Goal: Task Accomplishment & Management: Use online tool/utility

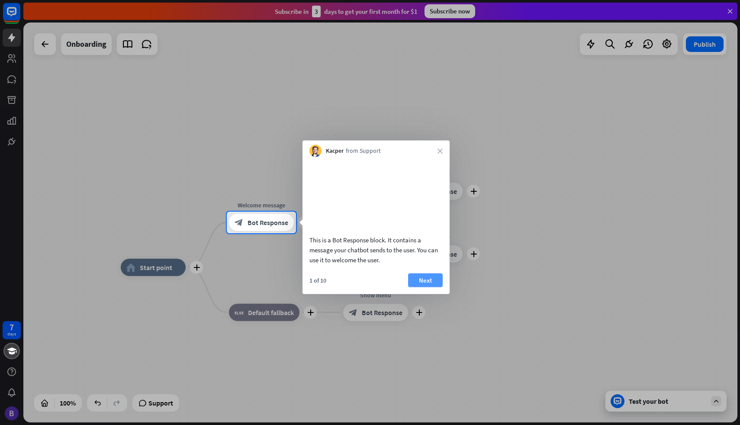
click at [424, 287] on button "Next" at bounding box center [425, 280] width 35 height 14
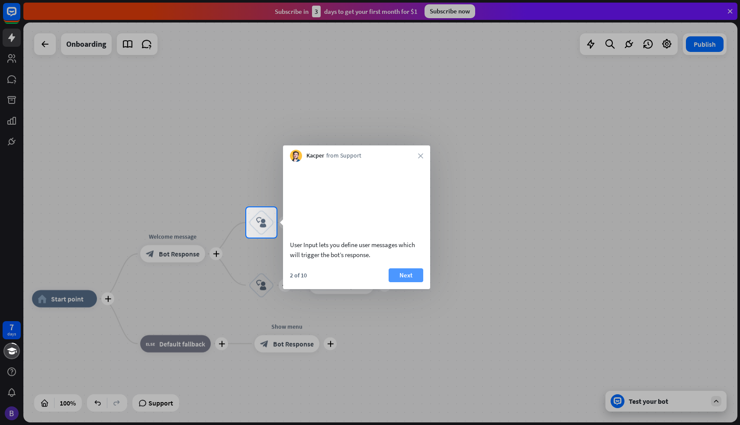
click at [409, 280] on button "Next" at bounding box center [406, 275] width 35 height 14
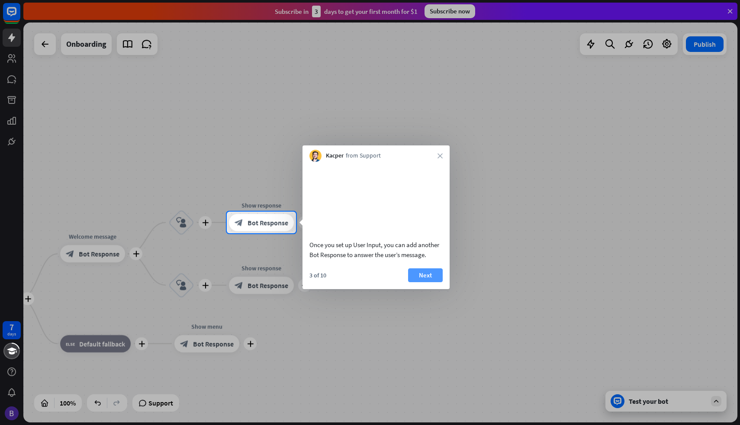
click at [429, 282] on button "Next" at bounding box center [425, 275] width 35 height 14
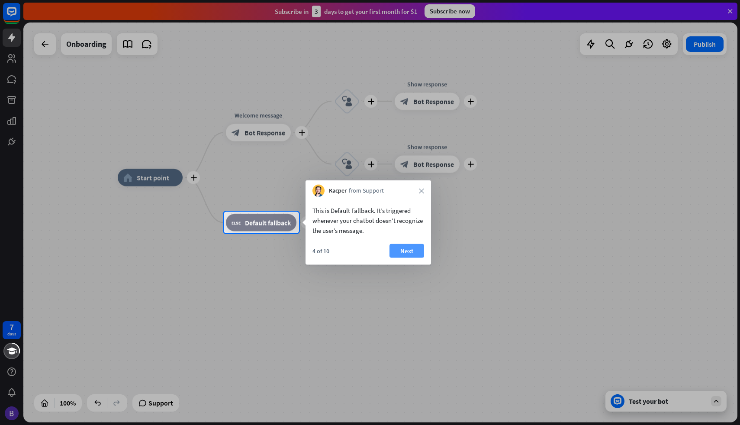
click at [409, 244] on button "Next" at bounding box center [407, 251] width 35 height 14
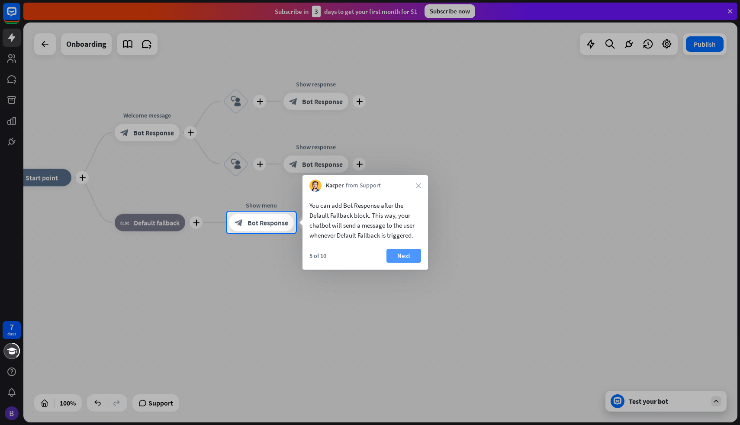
click at [410, 257] on button "Next" at bounding box center [404, 256] width 35 height 14
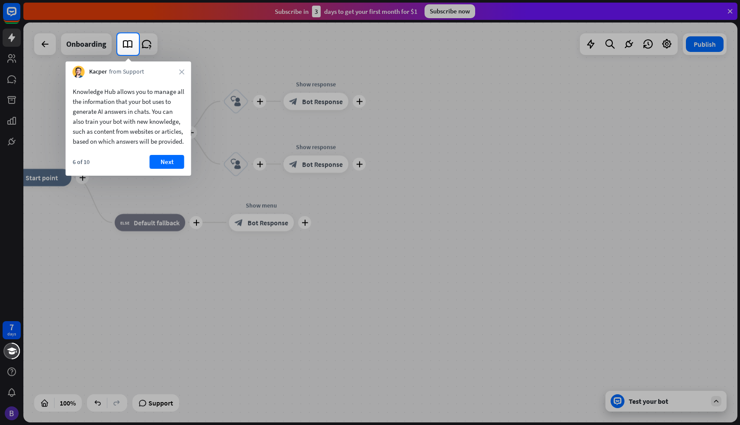
click at [179, 67] on div "Kacper from Support close" at bounding box center [129, 69] width 126 height 16
click at [180, 70] on icon "close" at bounding box center [181, 71] width 5 height 5
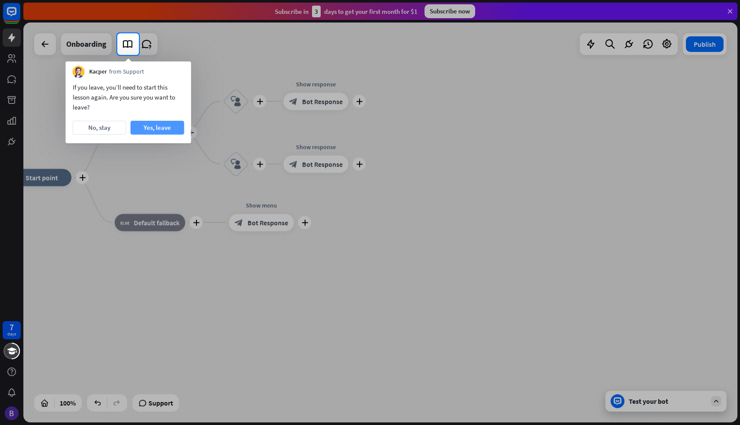
click at [169, 124] on button "Yes, leave" at bounding box center [158, 128] width 54 height 14
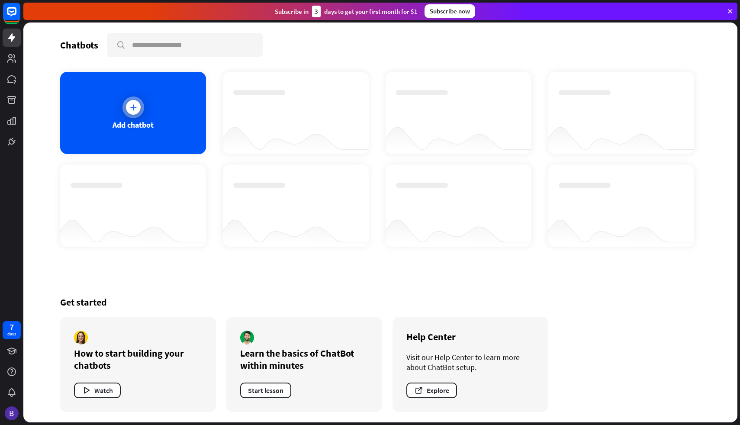
click at [177, 121] on div "Add chatbot" at bounding box center [133, 113] width 146 height 82
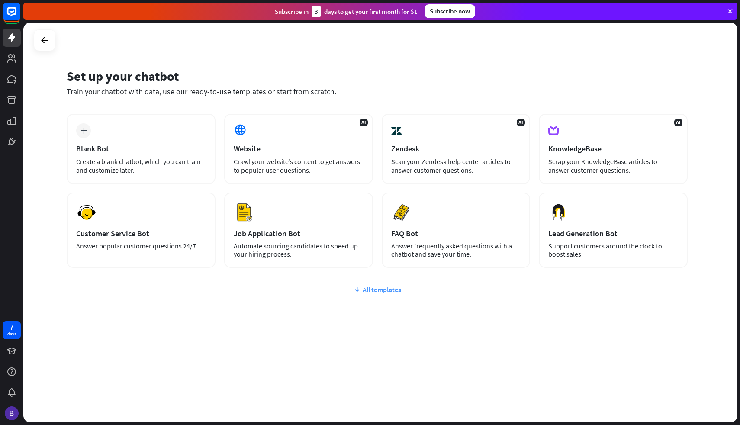
click at [380, 290] on div "All templates" at bounding box center [377, 289] width 621 height 9
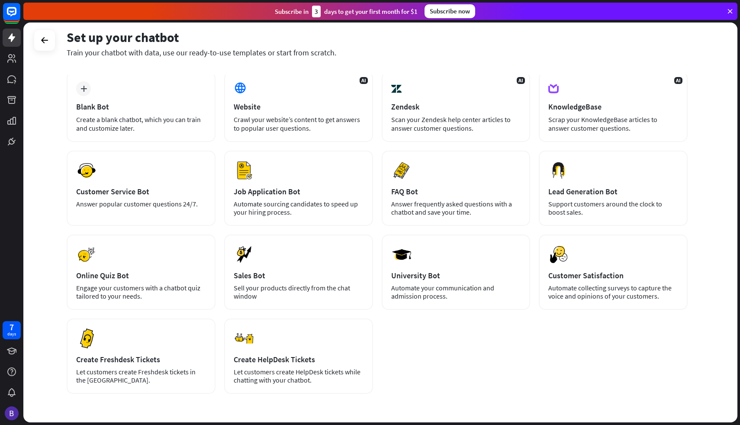
scroll to position [74, 0]
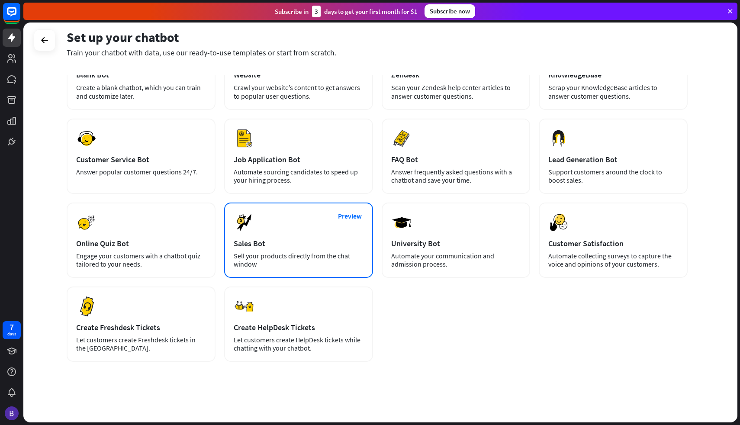
click at [311, 249] on div "Preview Sales Bot Sell your products directly from the chat window" at bounding box center [298, 240] width 149 height 75
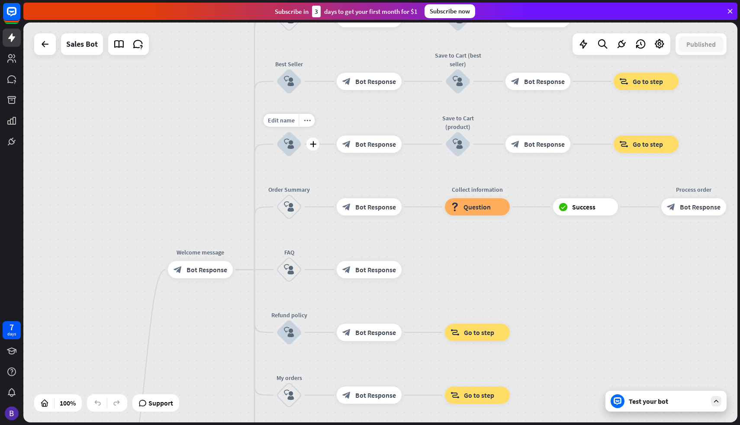
click at [290, 149] on icon "block_user_input" at bounding box center [289, 144] width 10 height 10
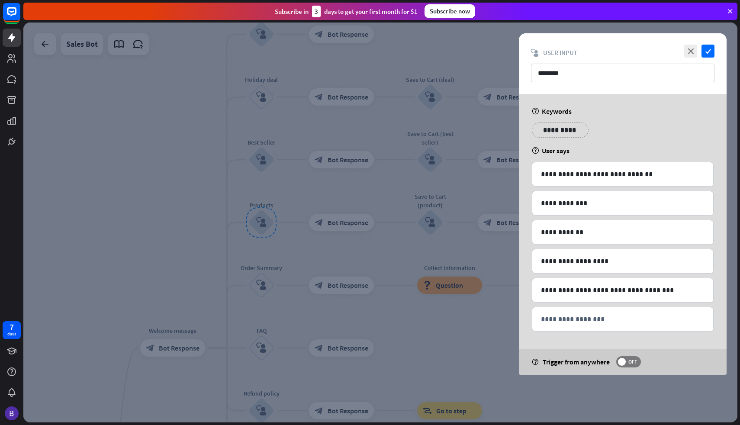
click at [476, 185] on div at bounding box center [380, 223] width 714 height 400
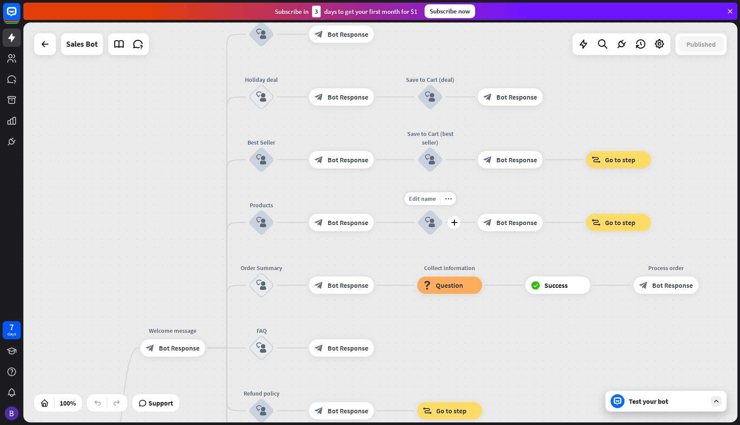
click at [426, 224] on icon "block_user_input" at bounding box center [430, 222] width 10 height 10
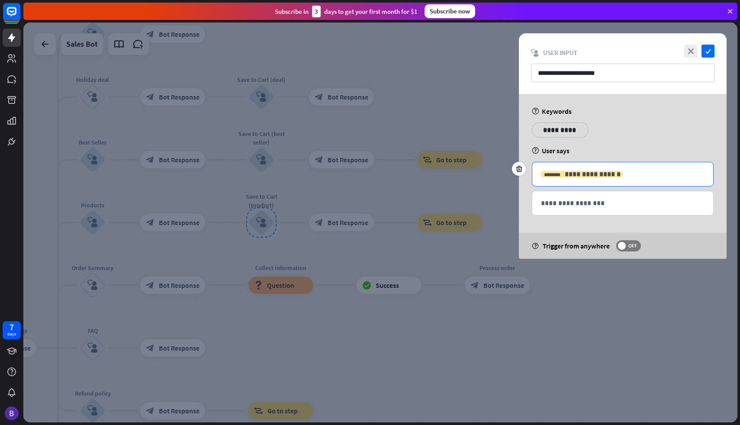
click at [565, 174] on span "**********" at bounding box center [593, 174] width 56 height 6
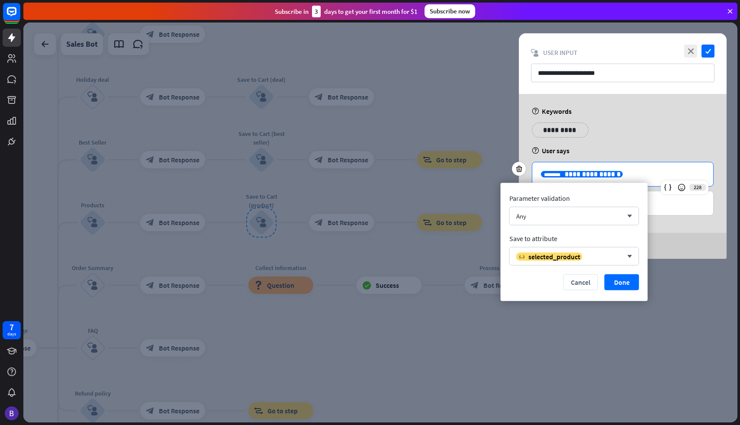
click at [565, 174] on span "**********" at bounding box center [593, 174] width 56 height 6
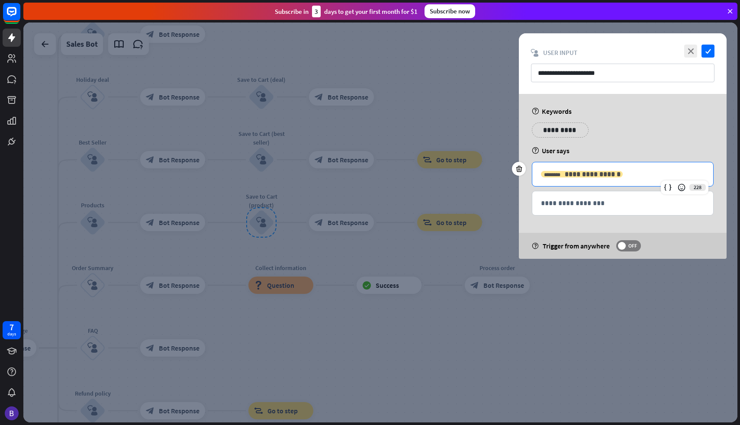
click at [565, 174] on span "**********" at bounding box center [593, 174] width 56 height 6
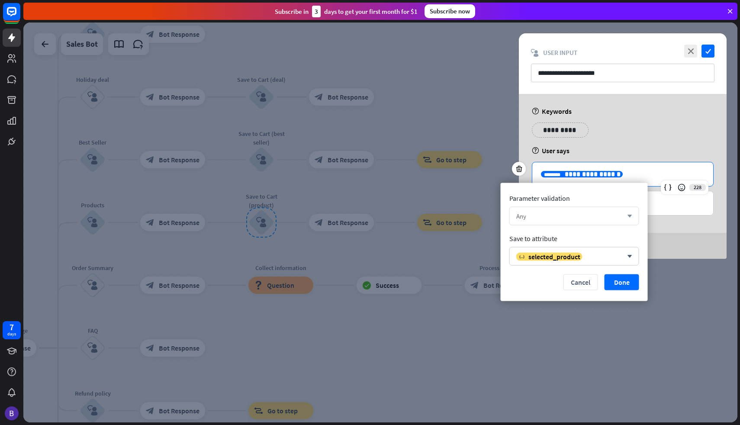
click at [556, 221] on div "Any arrow_down" at bounding box center [574, 216] width 130 height 19
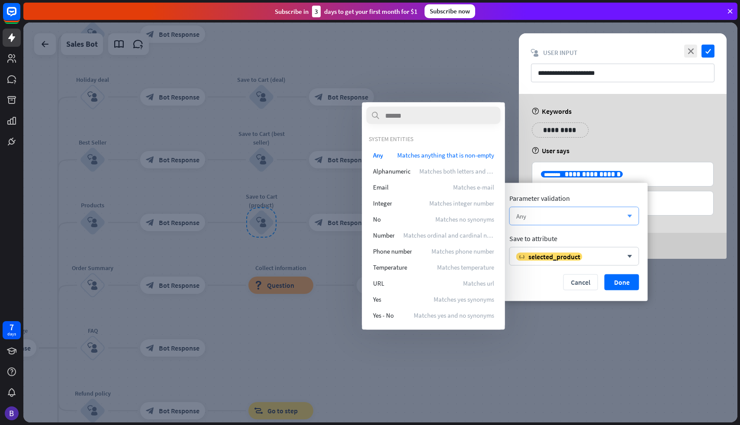
click at [556, 221] on div "Any arrow_down" at bounding box center [574, 216] width 130 height 19
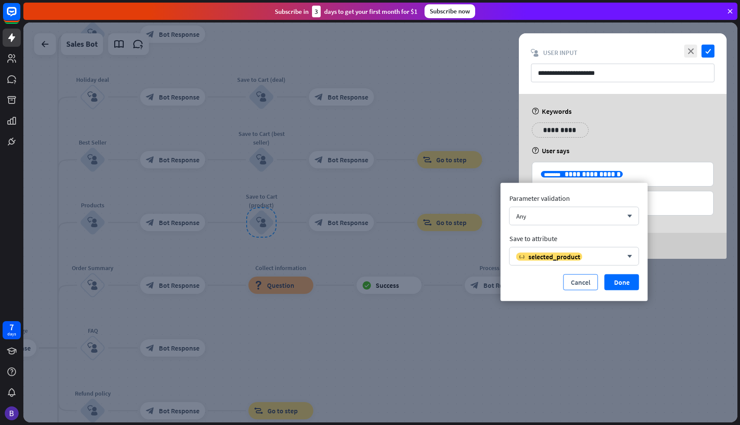
click at [589, 288] on button "Cancel" at bounding box center [581, 282] width 35 height 16
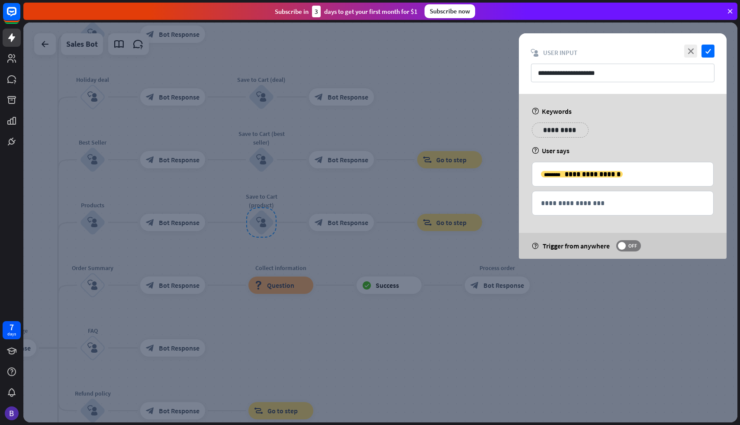
click at [446, 228] on div at bounding box center [380, 223] width 714 height 400
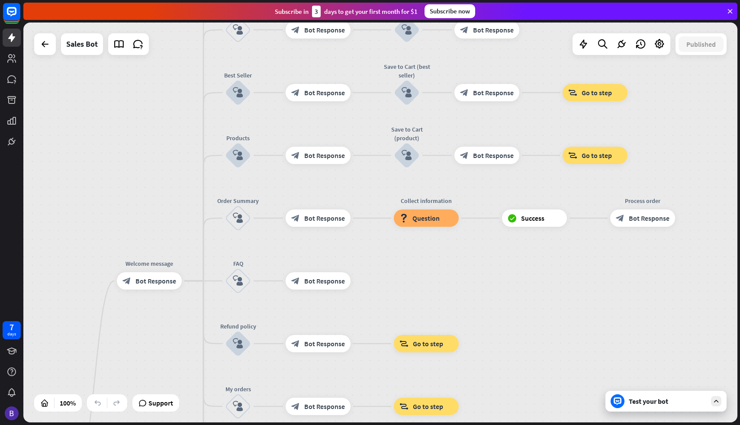
click at [636, 407] on div "Test your bot" at bounding box center [666, 401] width 121 height 21
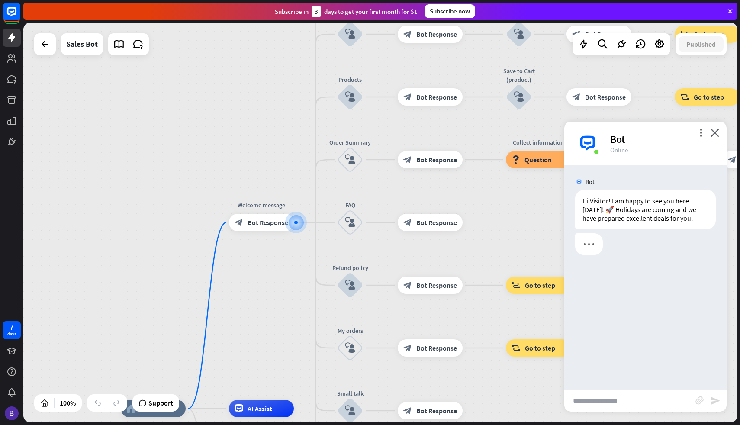
click at [597, 409] on input "text" at bounding box center [629, 401] width 131 height 22
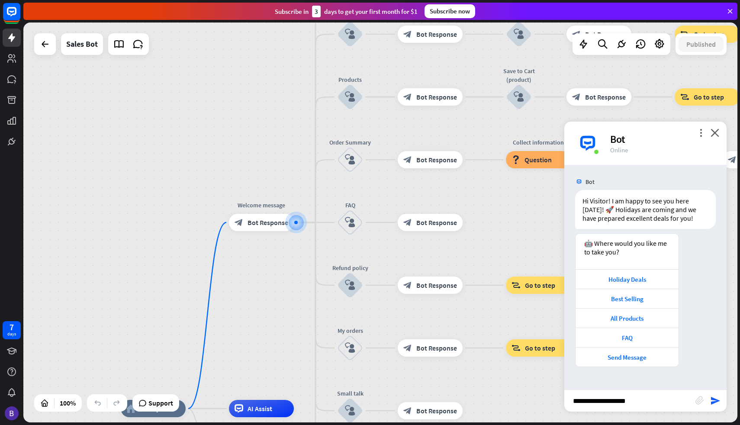
type input "**********"
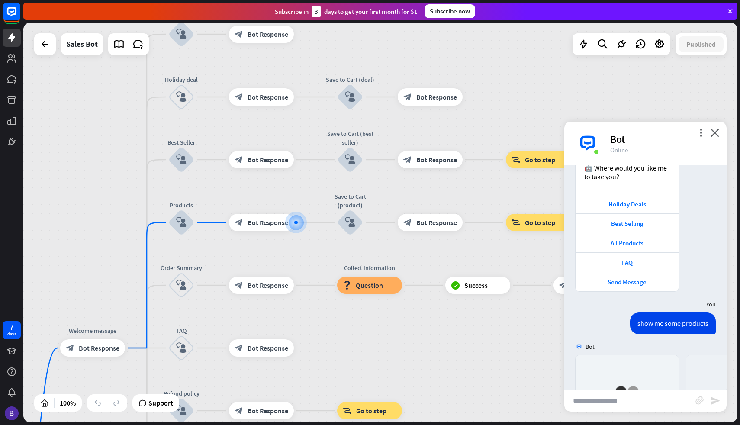
scroll to position [197, 0]
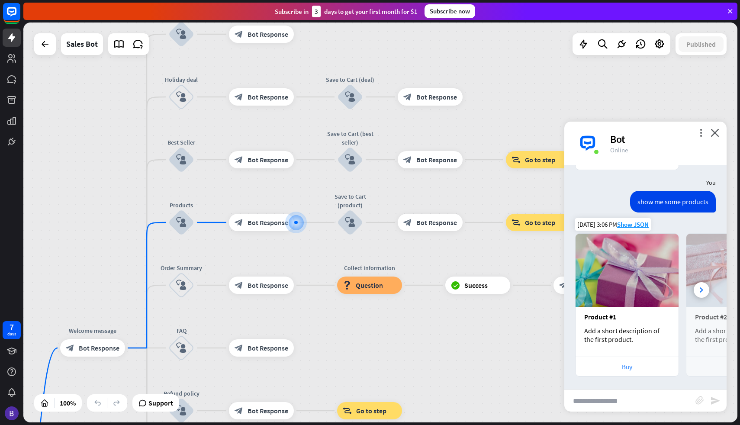
click at [629, 361] on div "Buy" at bounding box center [627, 366] width 103 height 19
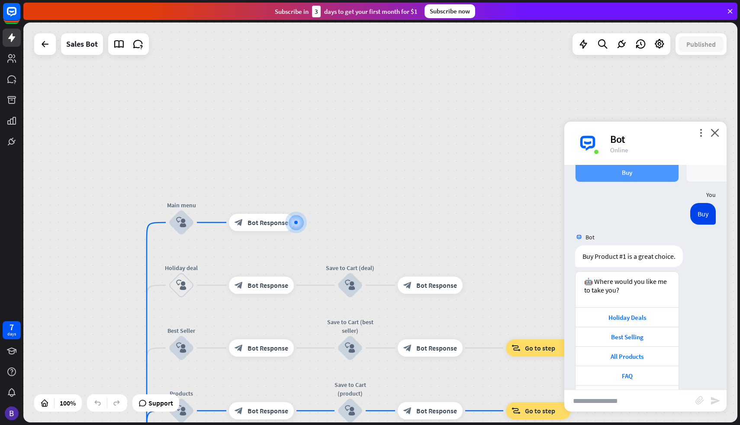
scroll to position [420, 0]
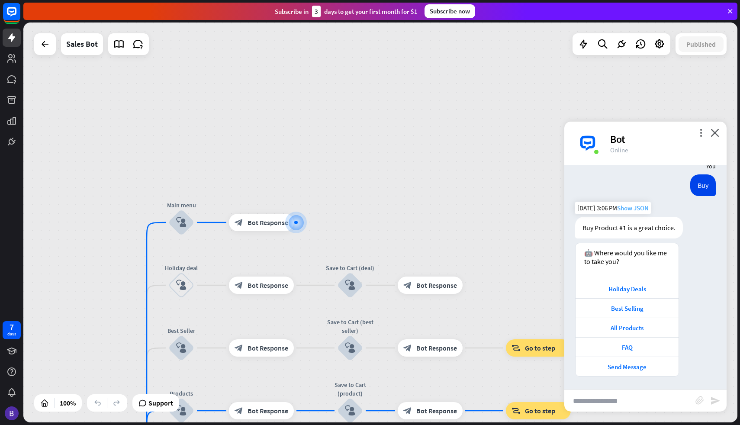
click at [642, 210] on span "Show JSON" at bounding box center [633, 208] width 32 height 8
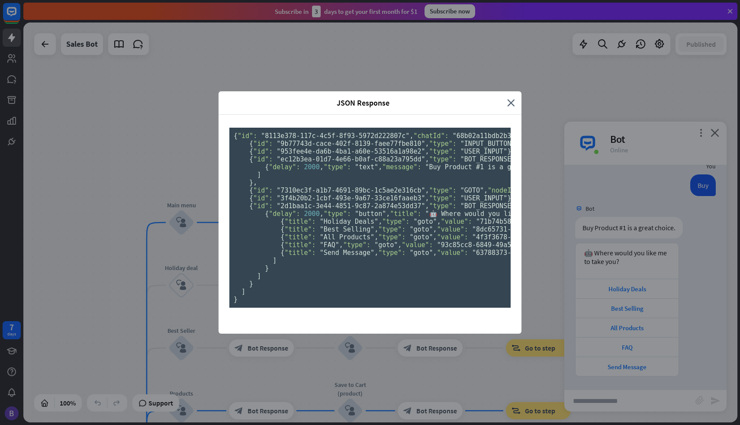
scroll to position [0, 0]
click at [542, 167] on div "JSON Response close { "id": "8113e378-117c-4c5f-8f93-5972d222807c" , "chatId": …" at bounding box center [370, 212] width 740 height 425
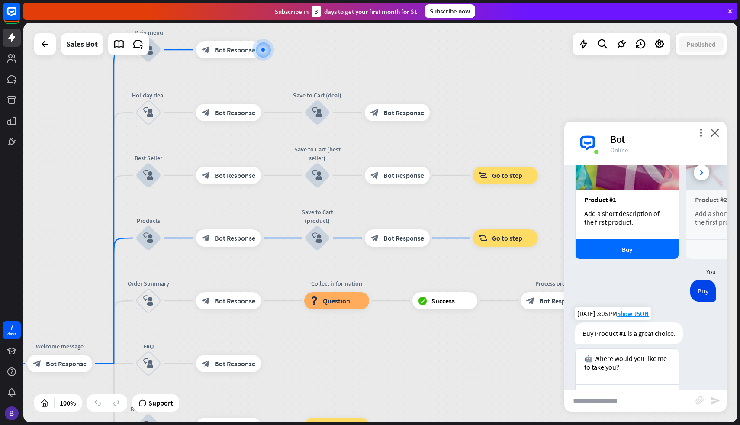
scroll to position [260, 0]
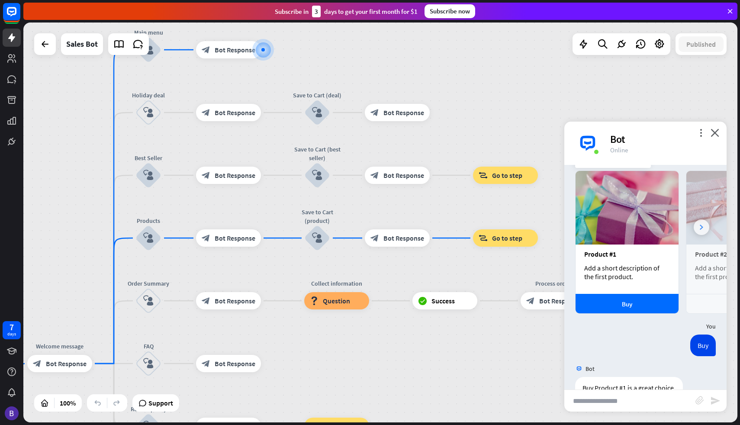
click at [705, 232] on div at bounding box center [702, 227] width 16 height 16
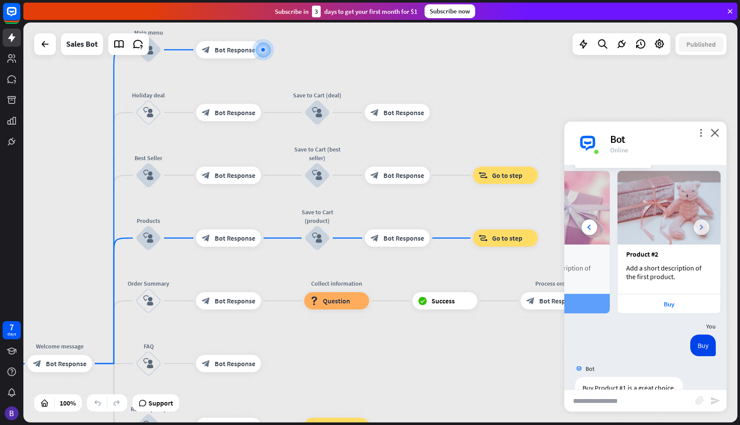
scroll to position [0, 92]
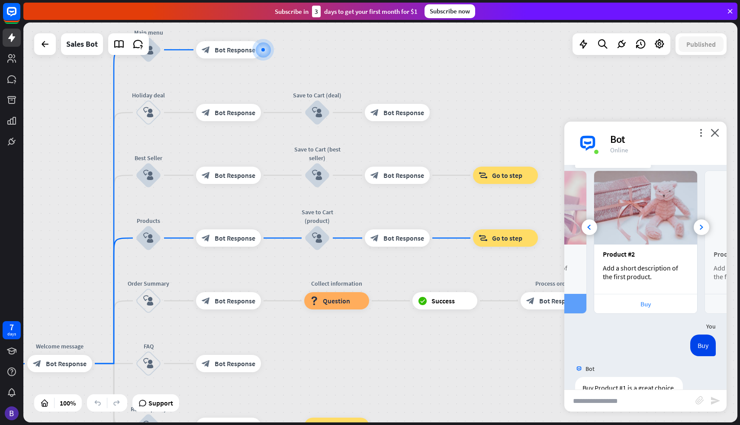
click at [644, 306] on div "Buy" at bounding box center [646, 304] width 94 height 8
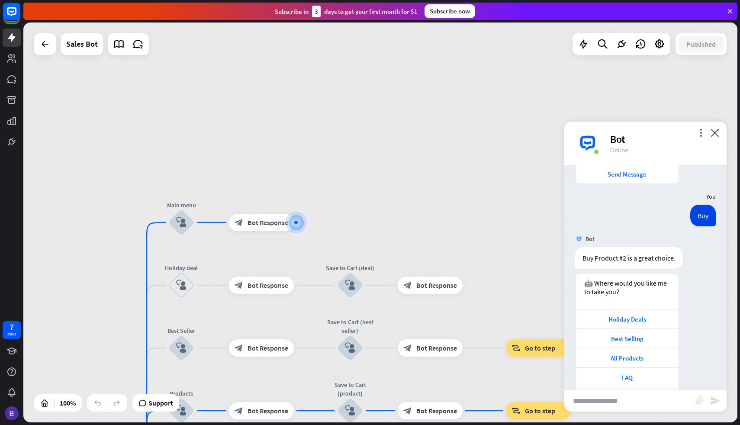
scroll to position [643, 0]
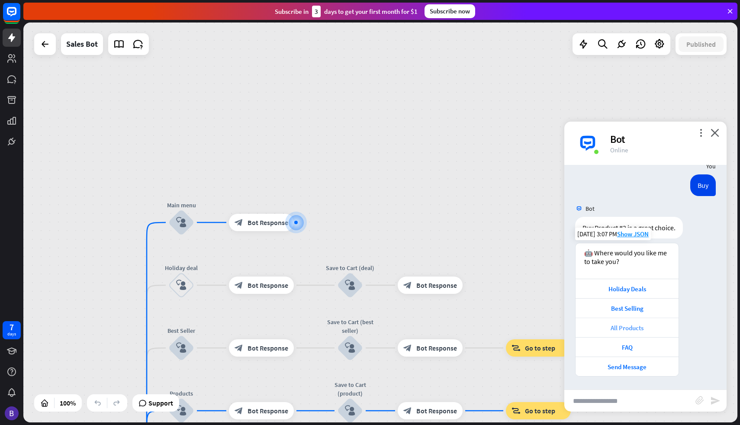
click at [641, 324] on div "All Products" at bounding box center [627, 328] width 94 height 8
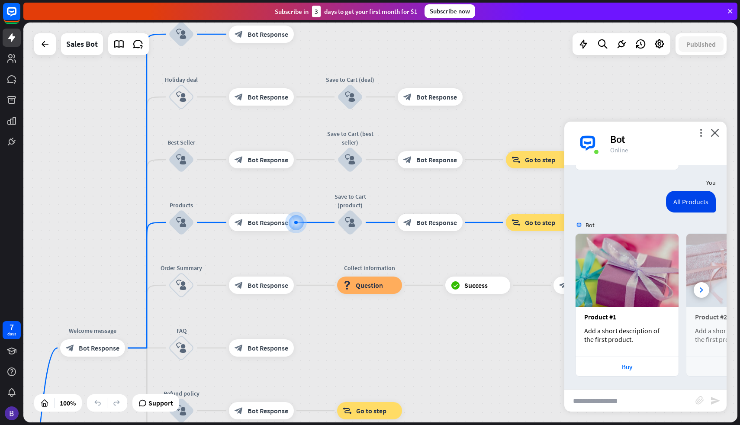
scroll to position [849, 0]
click at [638, 372] on div "Buy" at bounding box center [627, 366] width 103 height 19
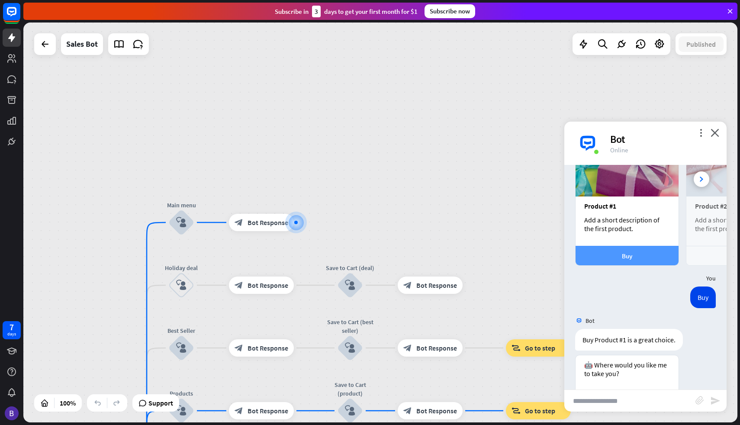
scroll to position [1072, 0]
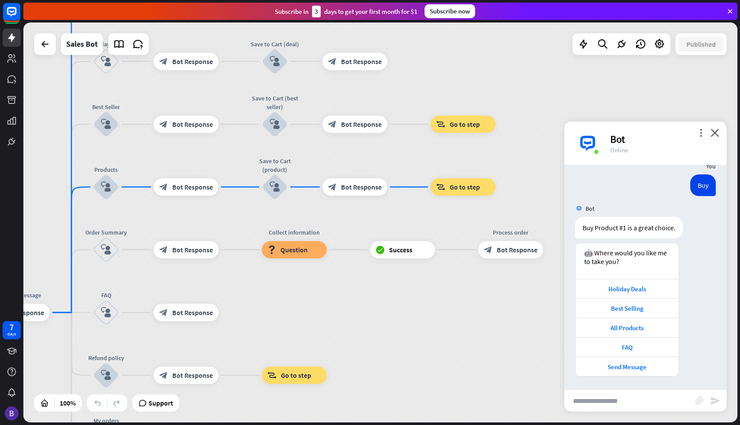
click at [616, 394] on input "text" at bounding box center [629, 401] width 131 height 22
type input "**********"
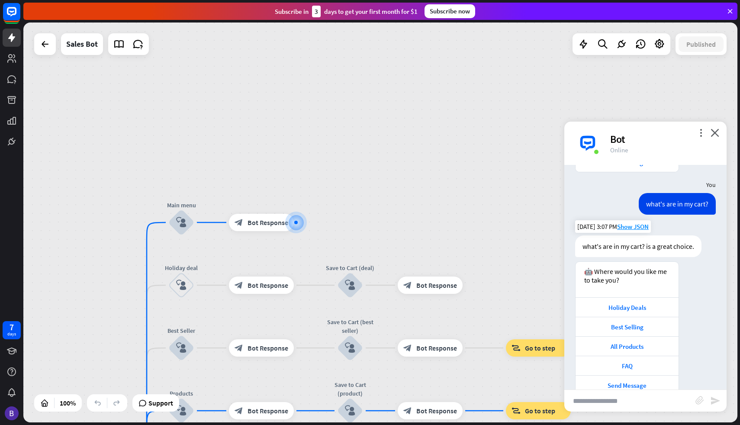
scroll to position [1295, 0]
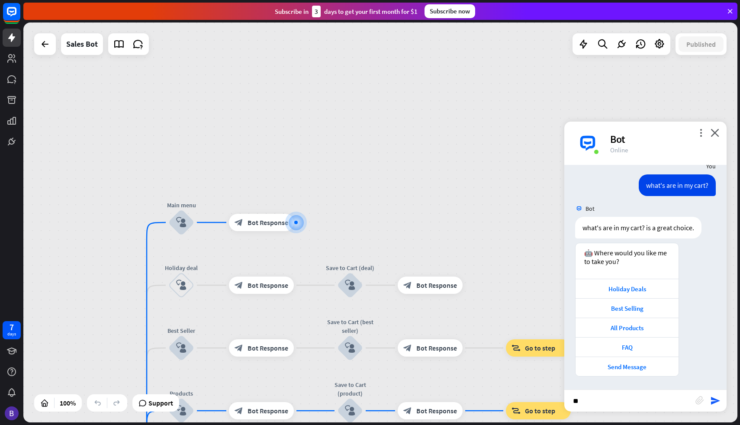
type input "*"
type input "**********"
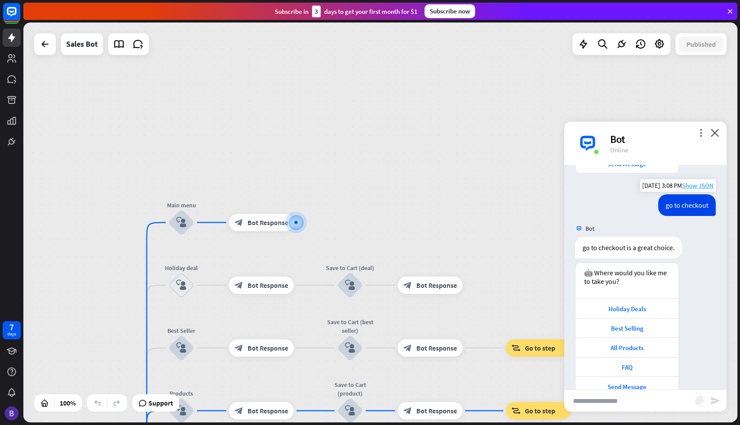
click at [693, 185] on span "Show JSON" at bounding box center [698, 185] width 32 height 8
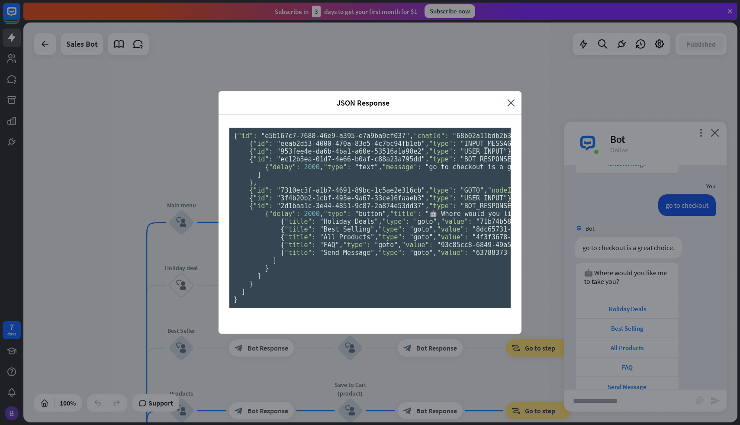
scroll to position [0, 0]
click at [512, 98] on icon "close" at bounding box center [511, 103] width 8 height 10
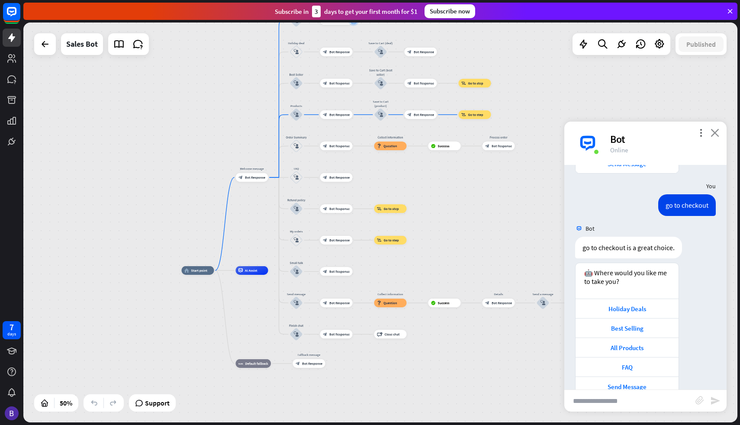
click at [715, 133] on icon "close" at bounding box center [715, 133] width 9 height 8
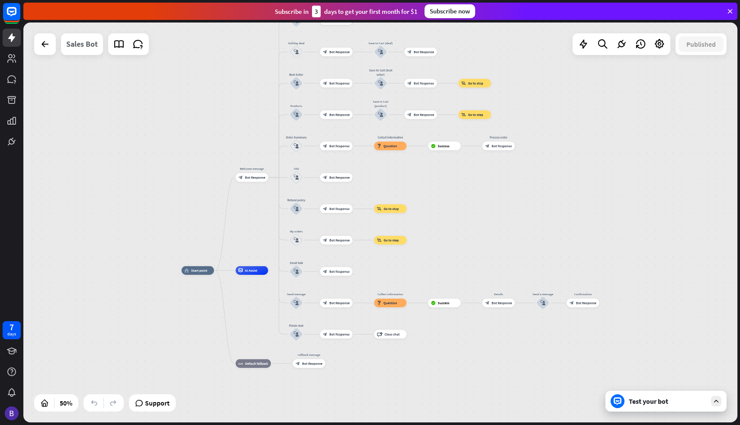
click at [83, 52] on div "Sales Bot" at bounding box center [82, 44] width 32 height 22
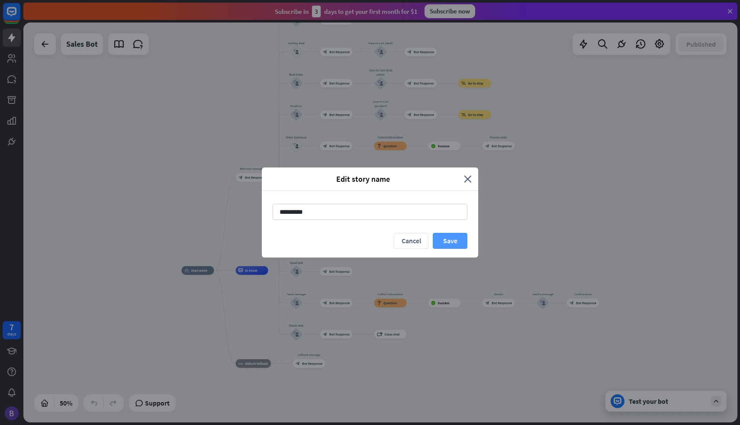
click at [465, 239] on button "Save" at bounding box center [450, 241] width 35 height 16
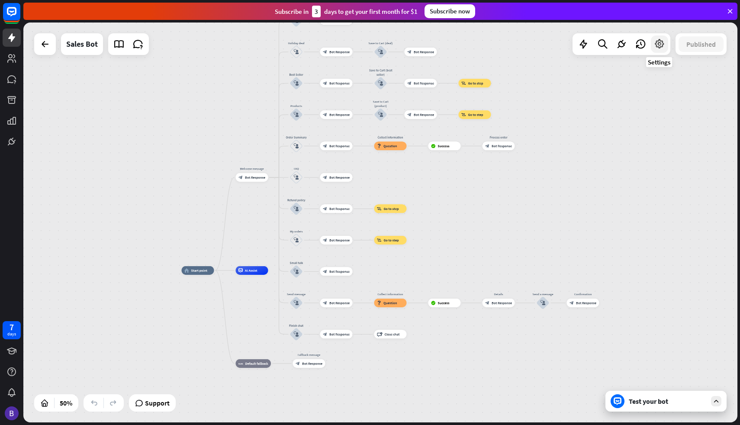
click at [657, 43] on icon at bounding box center [659, 44] width 11 height 11
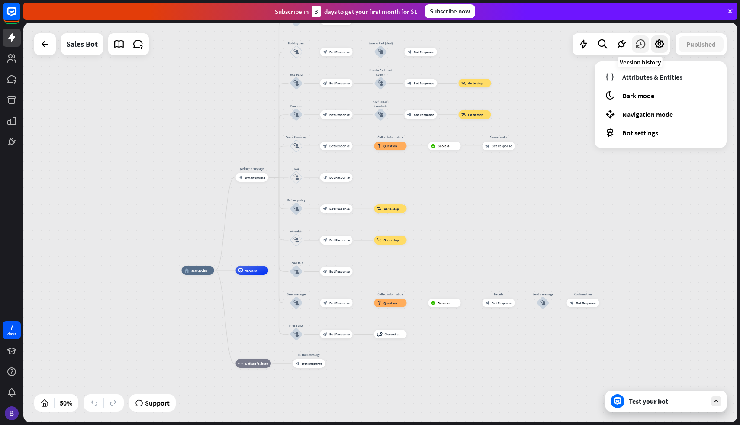
click at [642, 45] on icon at bounding box center [640, 44] width 11 height 11
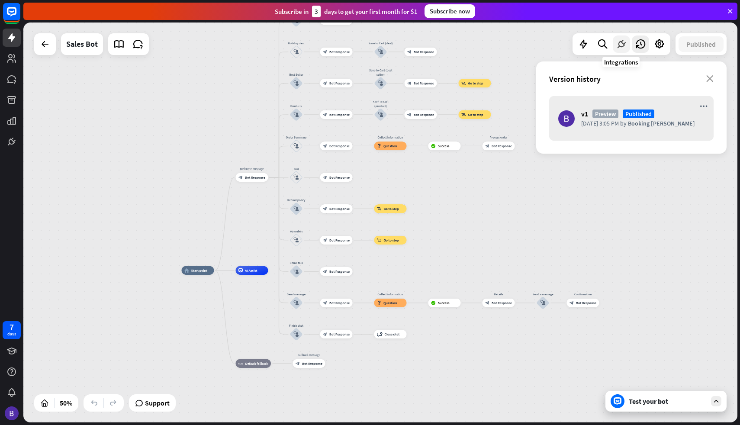
click at [624, 42] on icon at bounding box center [621, 44] width 11 height 11
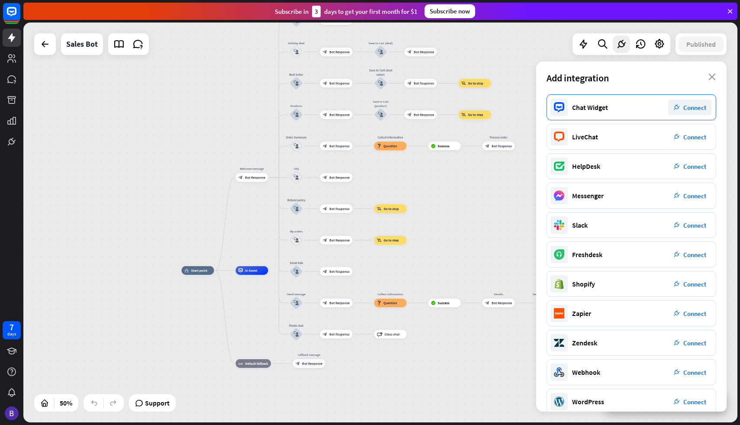
click at [691, 103] on div "plug_integration Connect" at bounding box center [689, 108] width 43 height 16
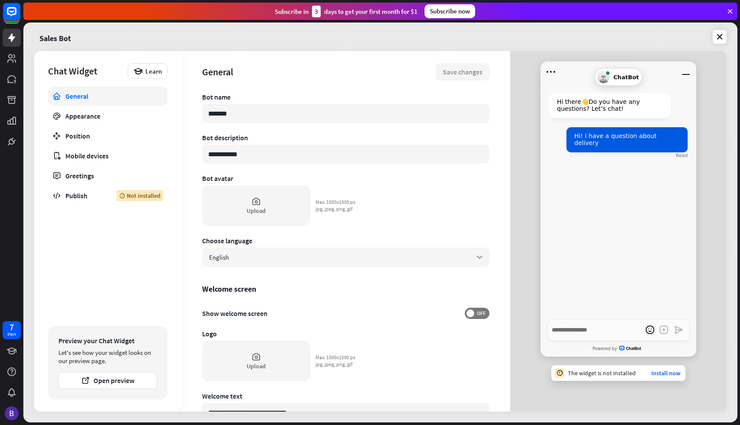
scroll to position [145, 0]
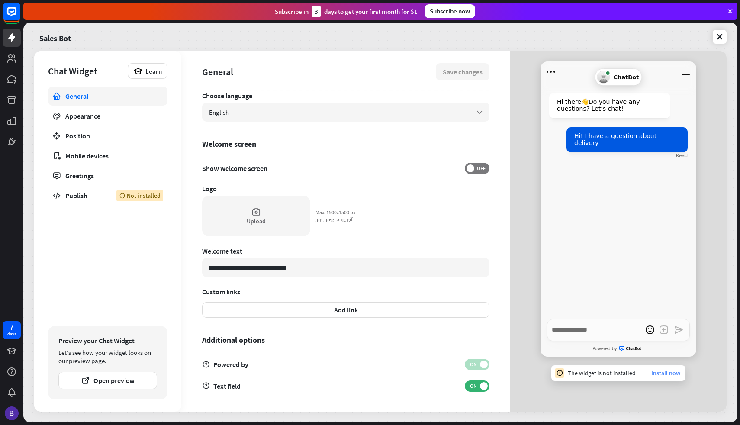
click at [680, 373] on link "Install now" at bounding box center [665, 373] width 29 height 8
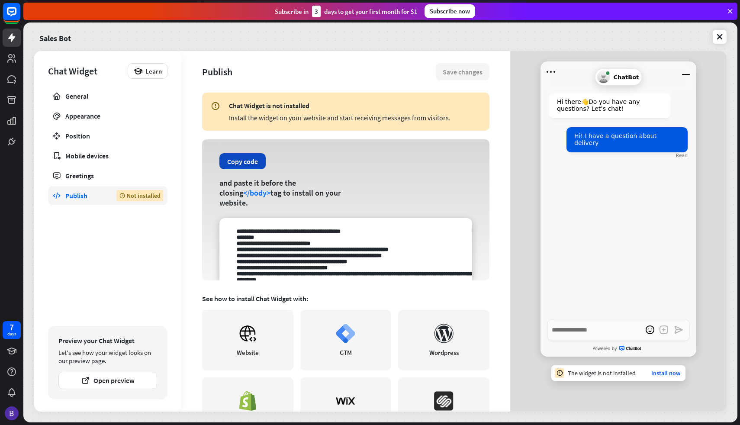
click at [248, 169] on button "Copy code" at bounding box center [242, 161] width 46 height 16
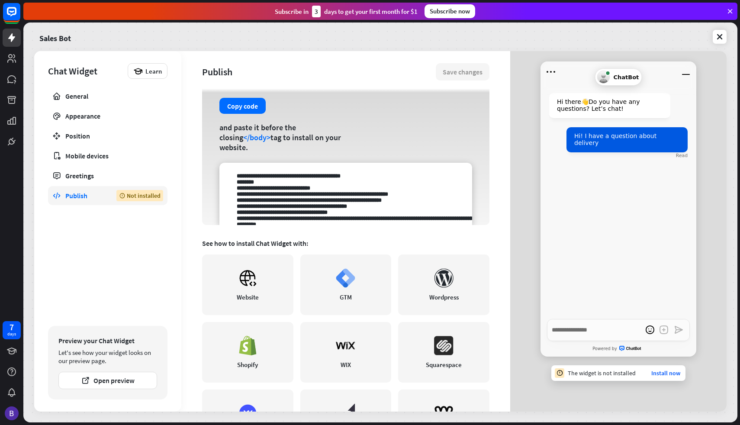
scroll to position [111, 0]
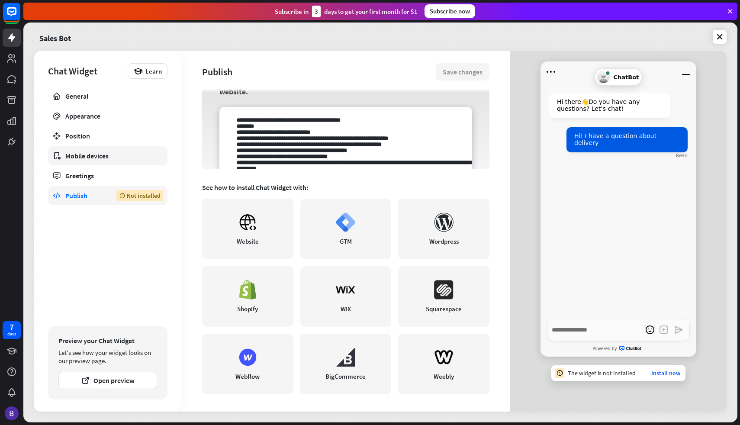
click at [89, 161] on link "Mobile devices" at bounding box center [107, 155] width 119 height 19
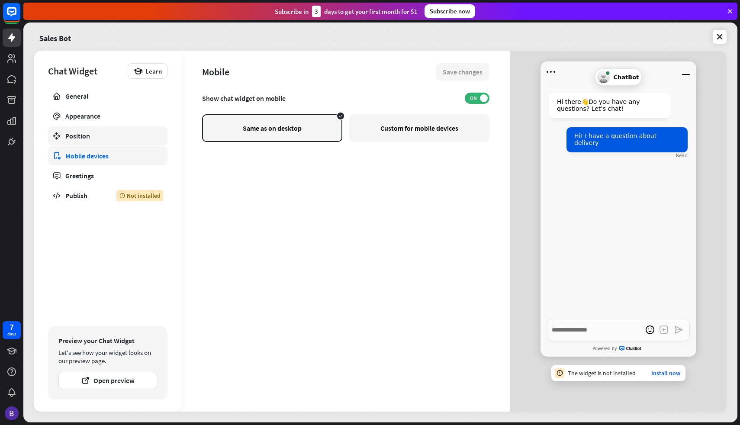
click at [98, 130] on link "Position" at bounding box center [107, 135] width 119 height 19
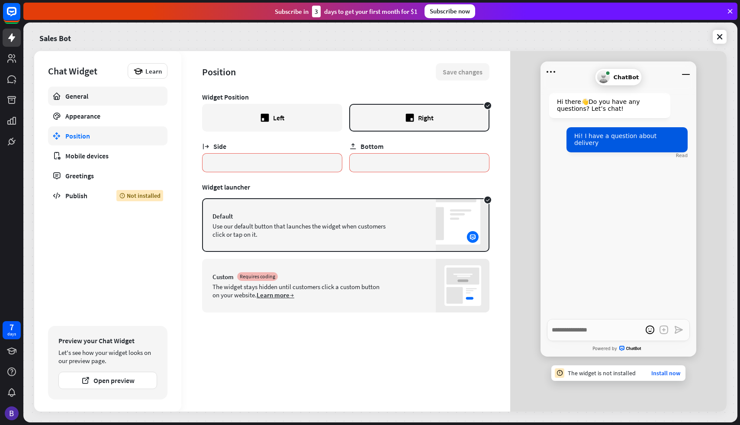
click at [99, 98] on div "General" at bounding box center [107, 96] width 85 height 9
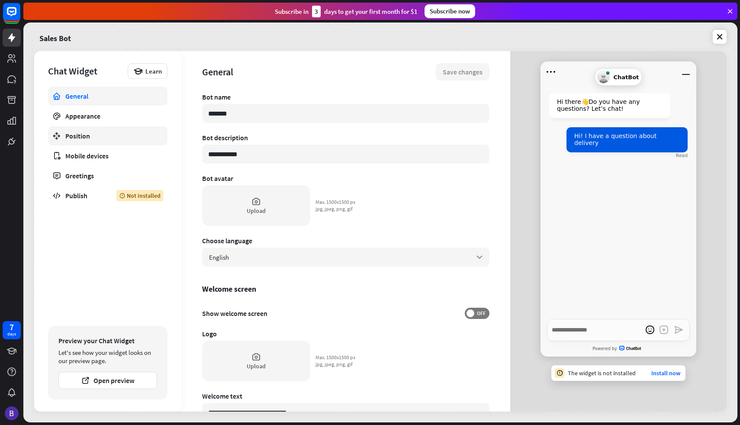
click at [103, 138] on div "Position" at bounding box center [107, 136] width 85 height 9
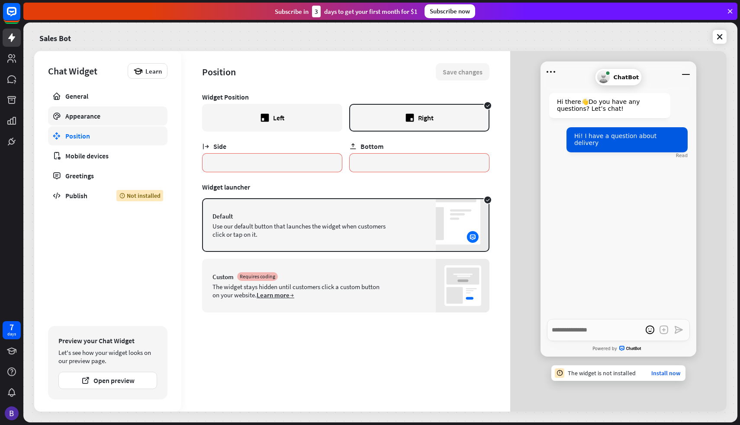
click at [107, 114] on div "Appearance" at bounding box center [107, 116] width 85 height 9
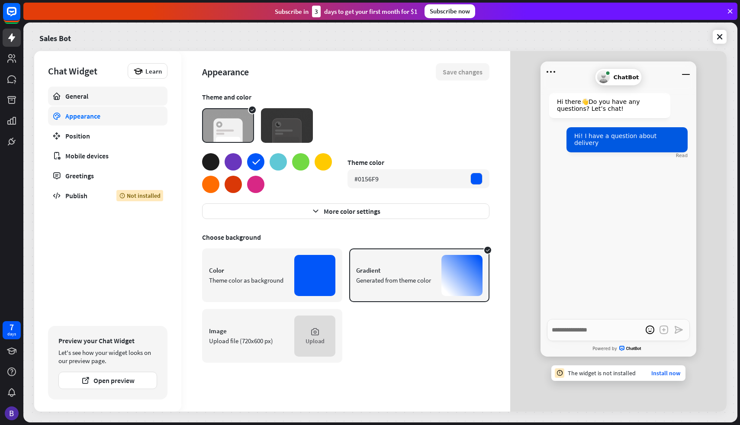
click at [97, 100] on div "General" at bounding box center [107, 96] width 85 height 9
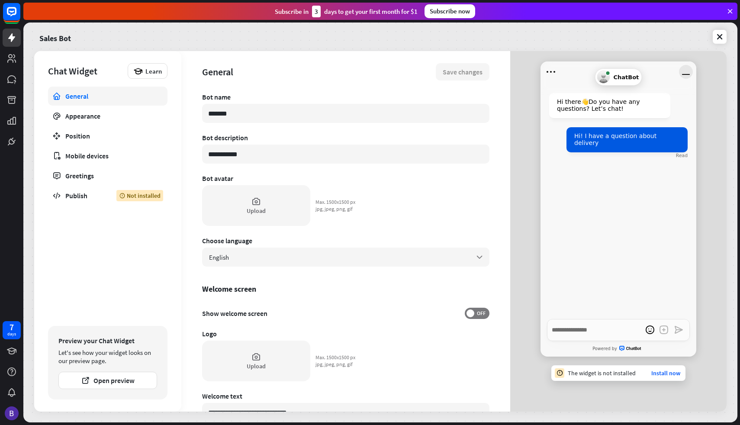
click at [686, 75] on icon "Minimize window" at bounding box center [686, 72] width 14 height 14
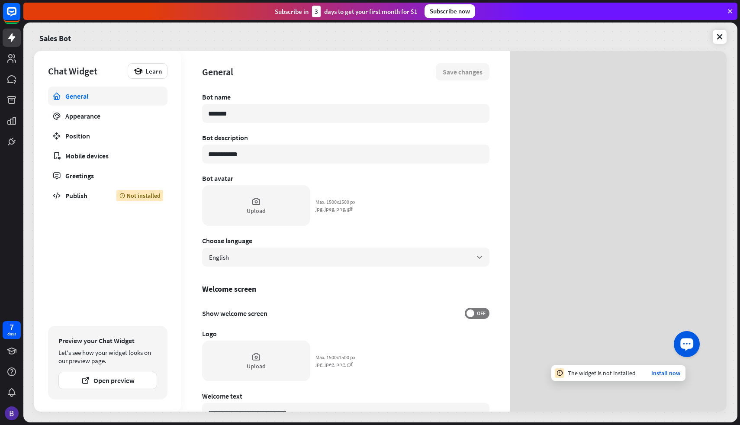
click at [689, 335] on button "Launch OpenWidget widget" at bounding box center [687, 344] width 26 height 26
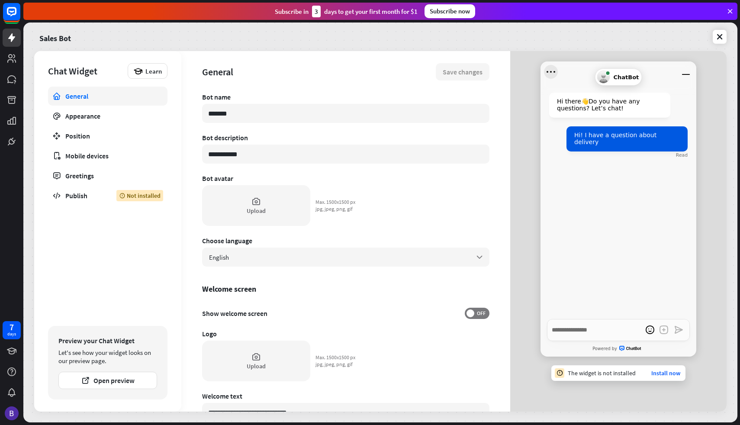
click at [553, 71] on icon "Open menu" at bounding box center [551, 72] width 14 height 14
click at [613, 113] on div "Sounds Mute" at bounding box center [606, 115] width 19 height 10
click at [613, 113] on div "Sounds Unmute" at bounding box center [606, 115] width 19 height 10
click at [593, 322] on textarea "Write a message…" at bounding box center [618, 330] width 143 height 22
type textarea "*"
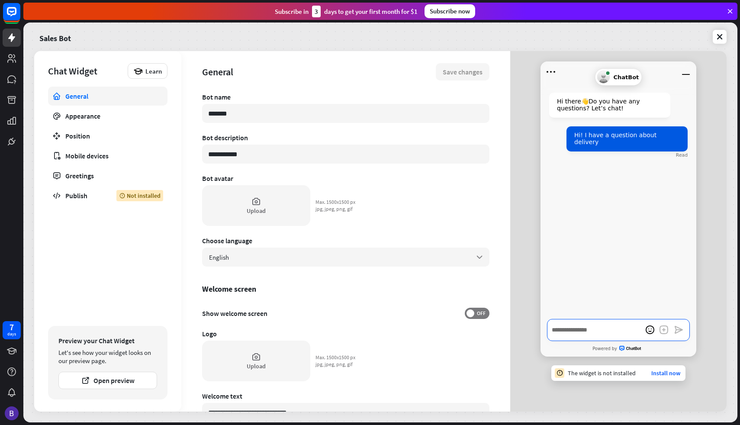
type textarea "*"
type textarea "**"
type textarea "*"
click at [691, 71] on icon "Minimize window" at bounding box center [686, 72] width 14 height 14
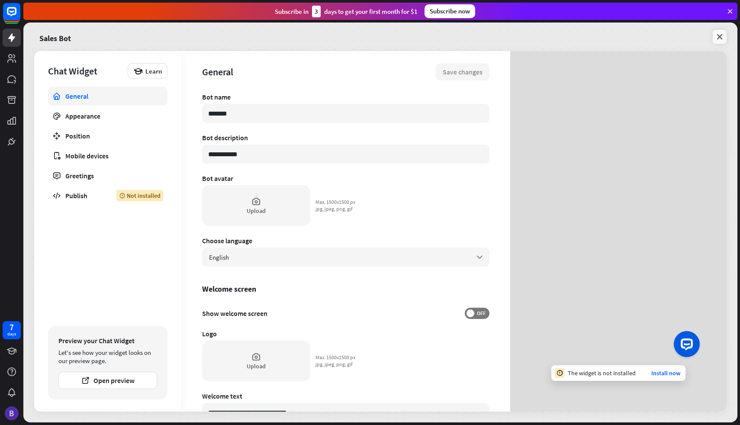
type textarea "*"
click at [715, 42] on link at bounding box center [720, 37] width 14 height 14
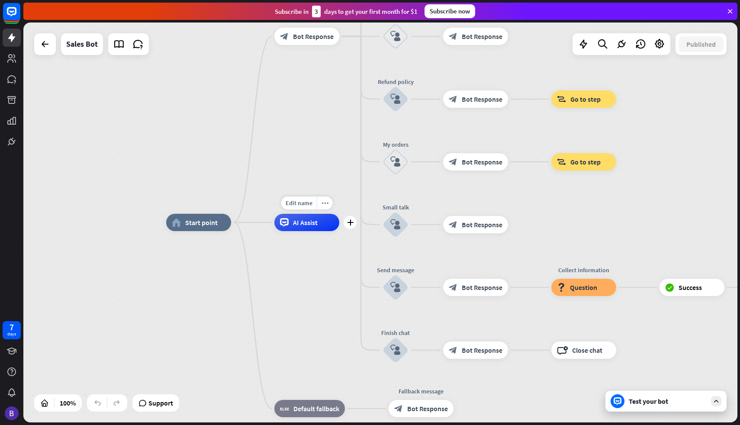
click at [296, 215] on div "AI Assist" at bounding box center [306, 222] width 65 height 17
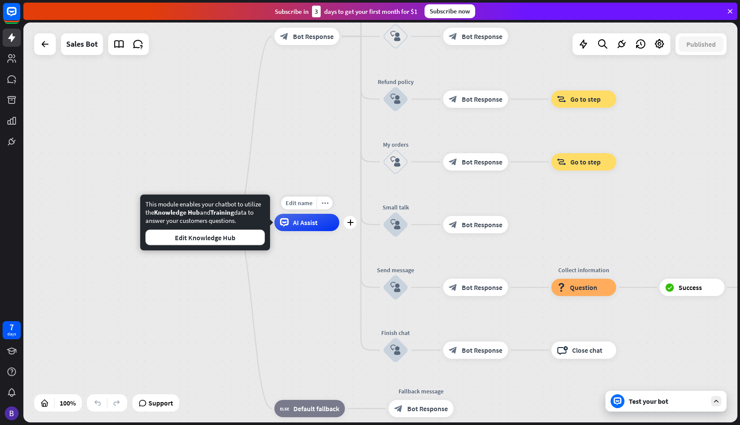
click at [309, 223] on span "AI Assist" at bounding box center [305, 222] width 25 height 9
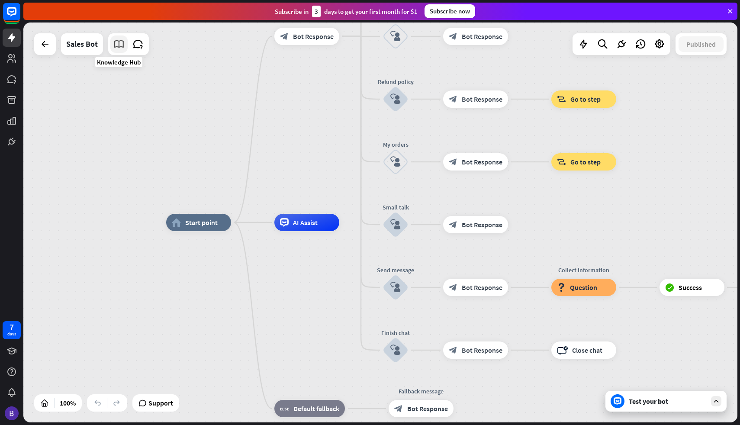
click at [119, 50] on link at bounding box center [118, 43] width 17 height 17
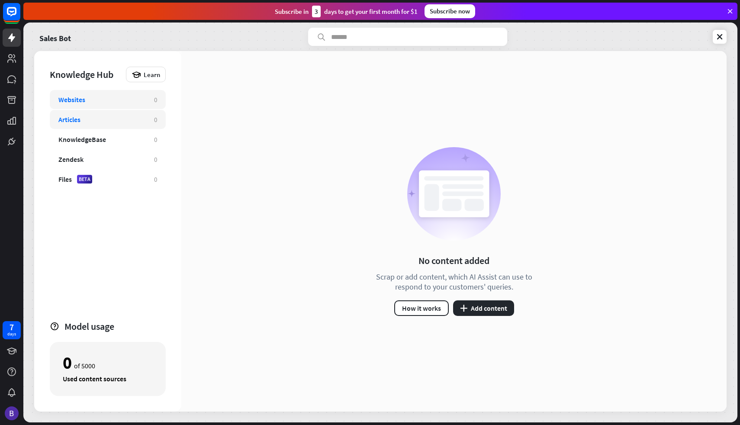
click at [123, 113] on div "Articles 0" at bounding box center [108, 119] width 116 height 19
click at [115, 143] on div "KnowledgeBase" at bounding box center [101, 139] width 87 height 9
click at [116, 99] on div "Websites" at bounding box center [101, 99] width 87 height 9
click at [484, 315] on button "plus Add content" at bounding box center [483, 308] width 61 height 16
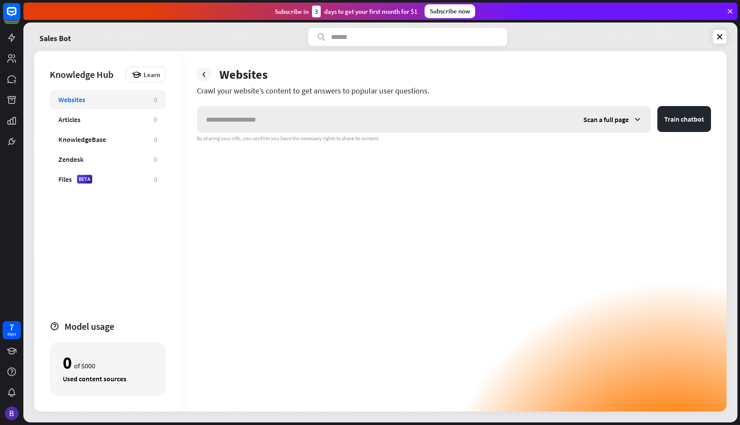
click at [339, 116] on input "text" at bounding box center [385, 119] width 377 height 26
type input "**********"
click at [658, 106] on button "Train chatbot" at bounding box center [685, 119] width 54 height 26
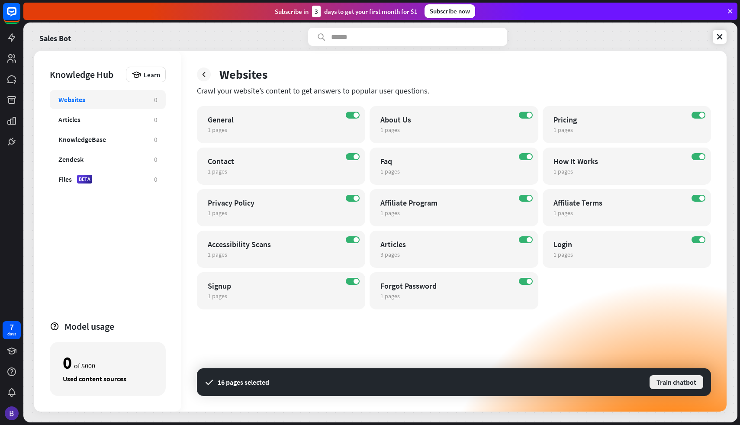
click at [667, 380] on button "Train chatbot" at bounding box center [676, 382] width 55 height 16
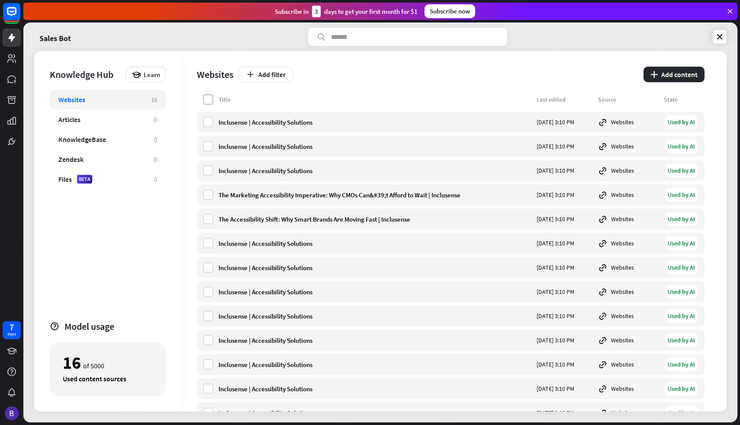
click at [211, 100] on label at bounding box center [208, 99] width 10 height 10
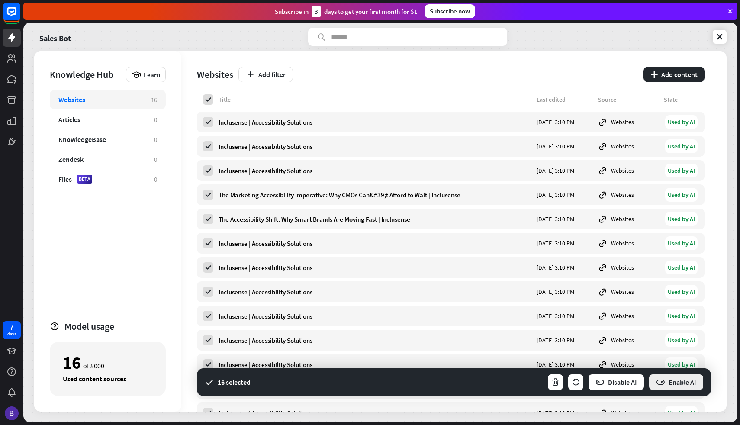
click at [671, 381] on button "Enable AI" at bounding box center [676, 382] width 56 height 17
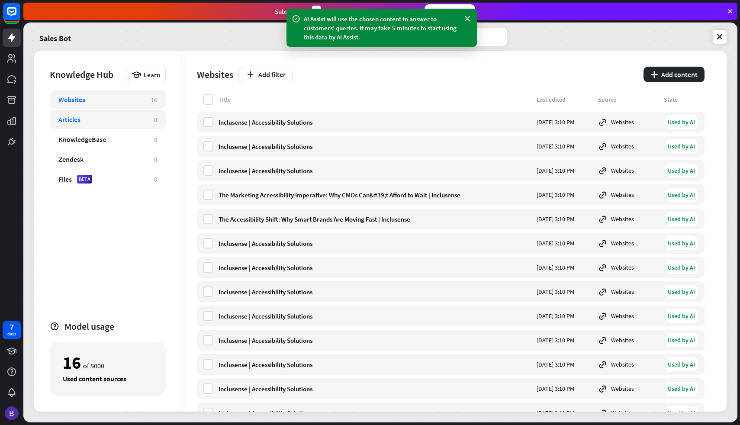
click at [120, 123] on div "Articles" at bounding box center [101, 119] width 87 height 9
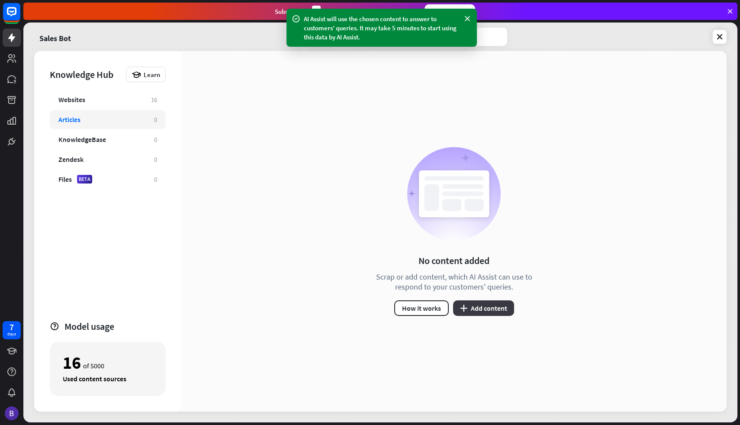
click at [460, 306] on icon "plus" at bounding box center [463, 308] width 7 height 7
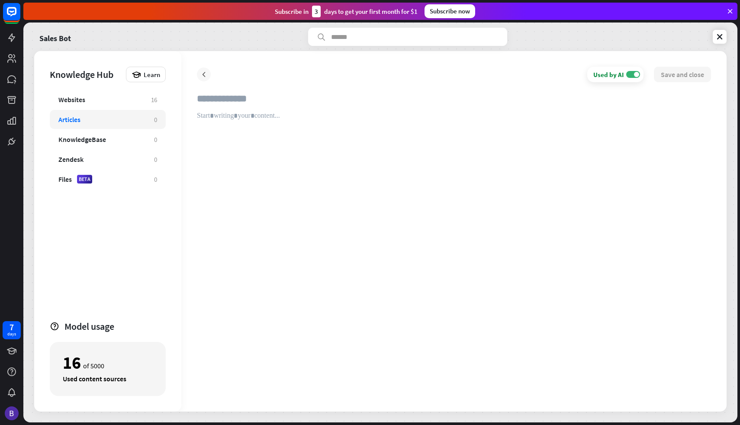
click at [202, 71] on icon at bounding box center [204, 74] width 9 height 9
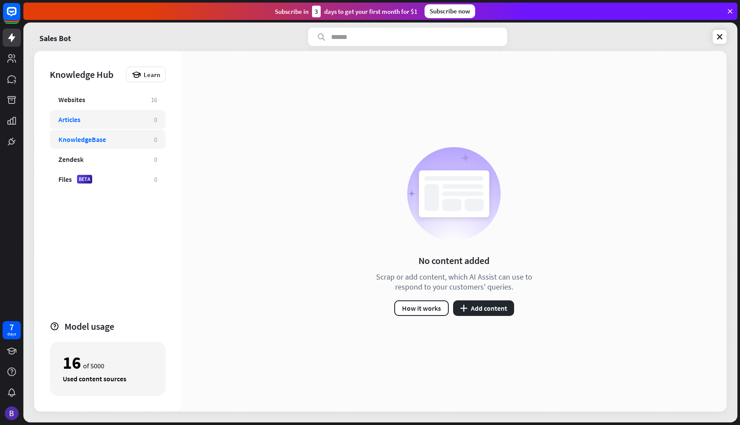
click at [129, 140] on div "KnowledgeBase" at bounding box center [101, 139] width 87 height 9
click at [463, 302] on button "plus Add content" at bounding box center [483, 308] width 61 height 16
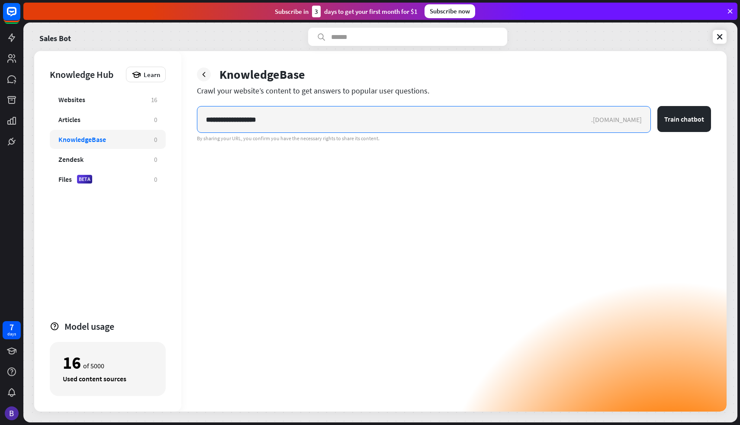
paste input "*****"
type input "**********"
click at [658, 106] on button "Train chatbot" at bounding box center [685, 119] width 54 height 26
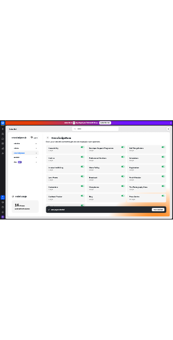
scroll to position [527, 0]
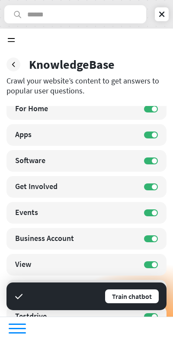
click at [17, 70] on div at bounding box center [13, 65] width 14 height 14
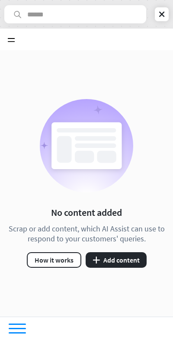
click at [112, 267] on button "plus Add content" at bounding box center [116, 260] width 61 height 16
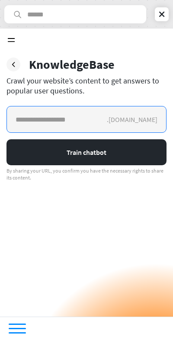
click at [43, 122] on input "text" at bounding box center [57, 119] width 100 height 26
type input "*********"
paste input "**********"
type input "**********"
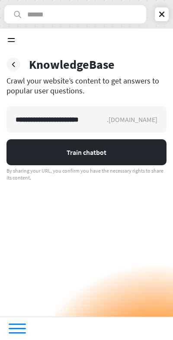
click at [108, 154] on button "Train chatbot" at bounding box center [86, 152] width 160 height 26
